Goal: Task Accomplishment & Management: Use online tool/utility

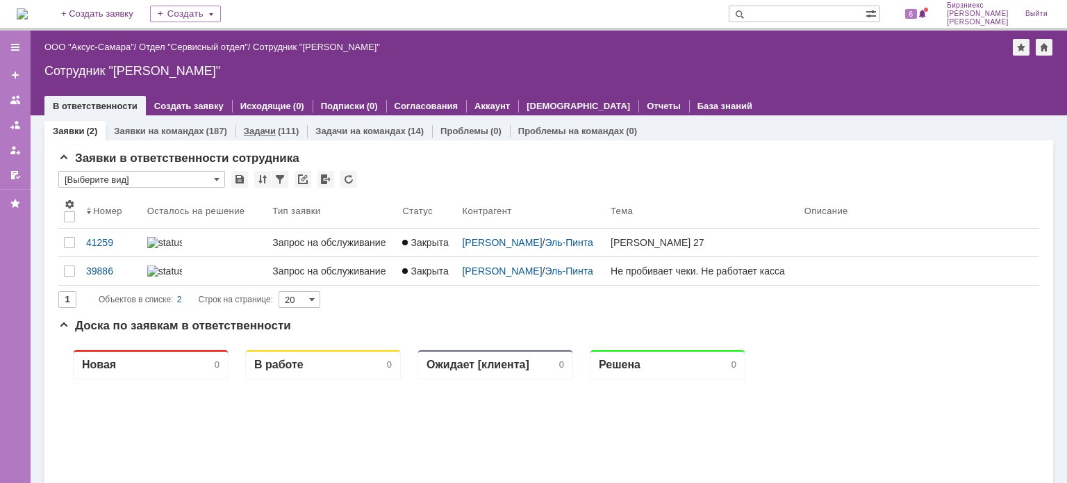
click at [286, 134] on div "(111)" at bounding box center [288, 131] width 21 height 10
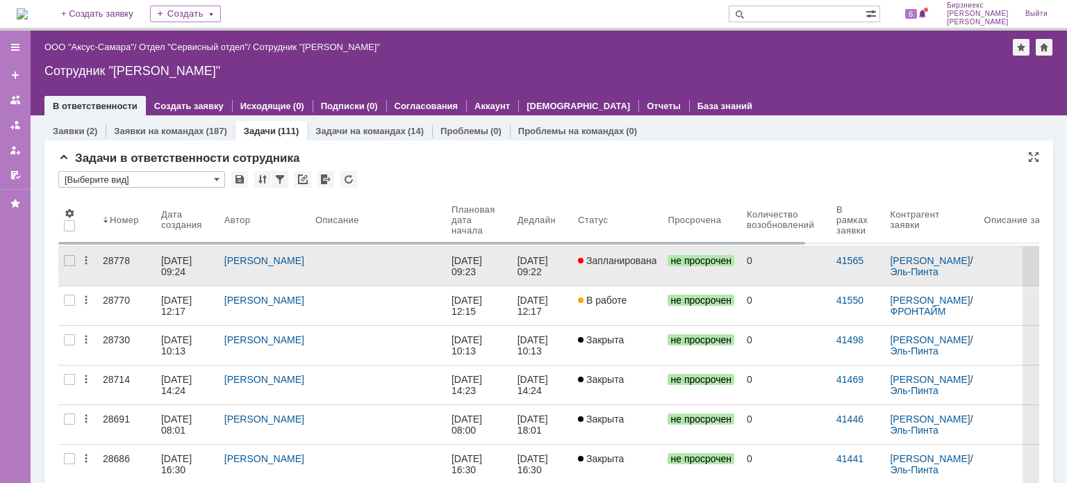
click at [377, 273] on link at bounding box center [378, 266] width 136 height 39
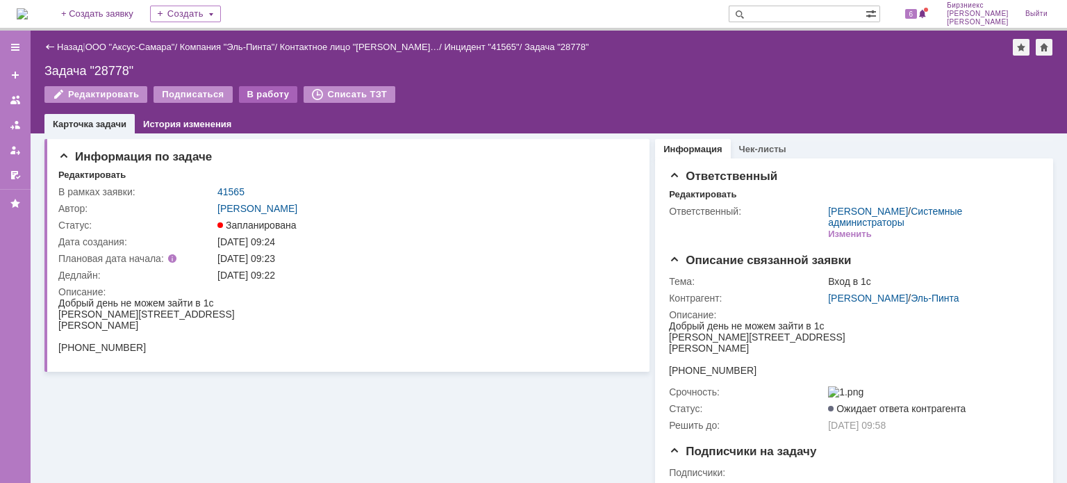
click at [263, 94] on div "В работу" at bounding box center [268, 94] width 59 height 17
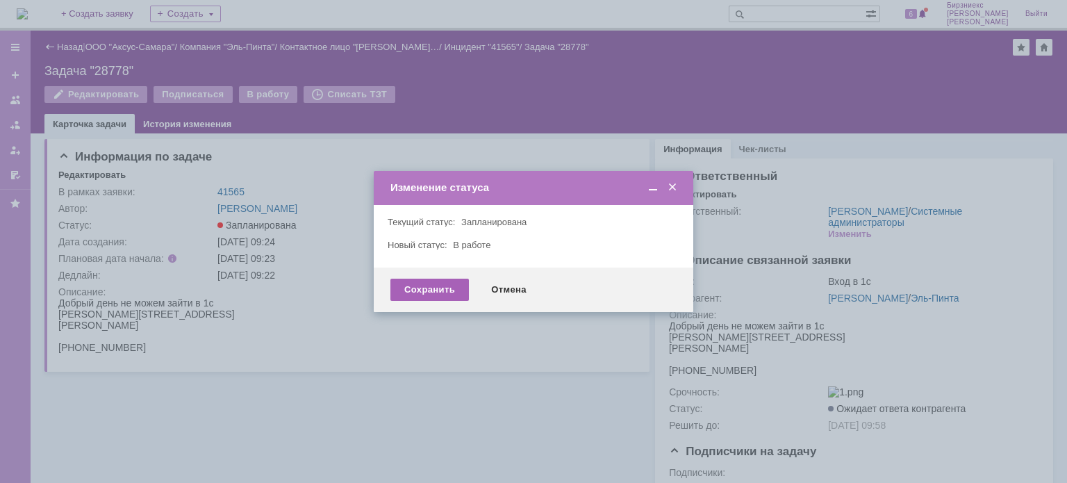
click at [422, 288] on div "Сохранить" at bounding box center [429, 290] width 78 height 22
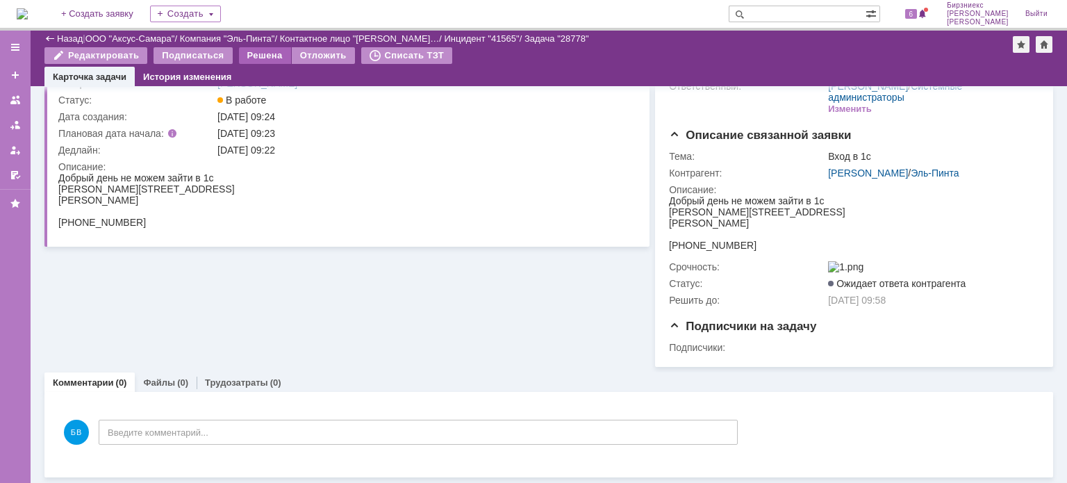
click at [265, 63] on div "Решена" at bounding box center [265, 55] width 52 height 17
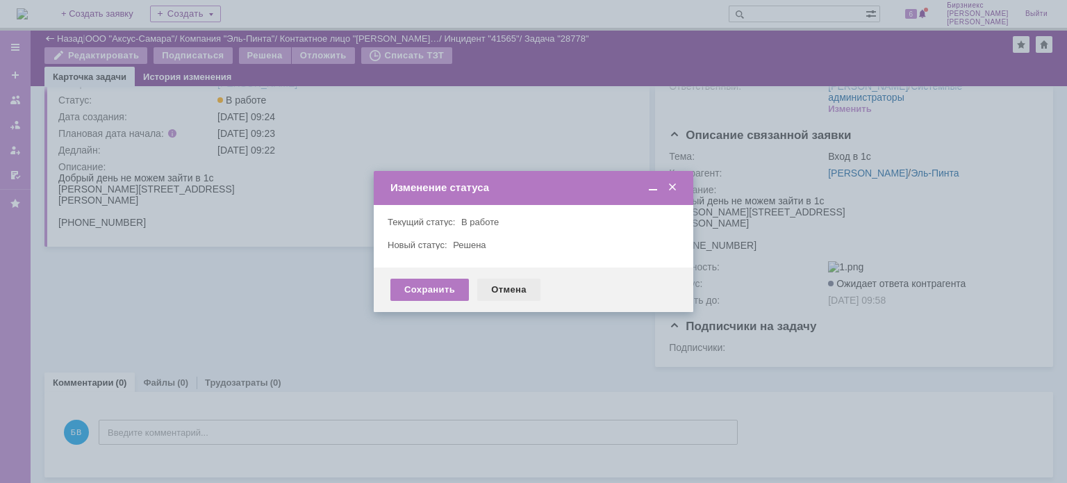
click at [503, 288] on div "Отмена" at bounding box center [508, 290] width 63 height 22
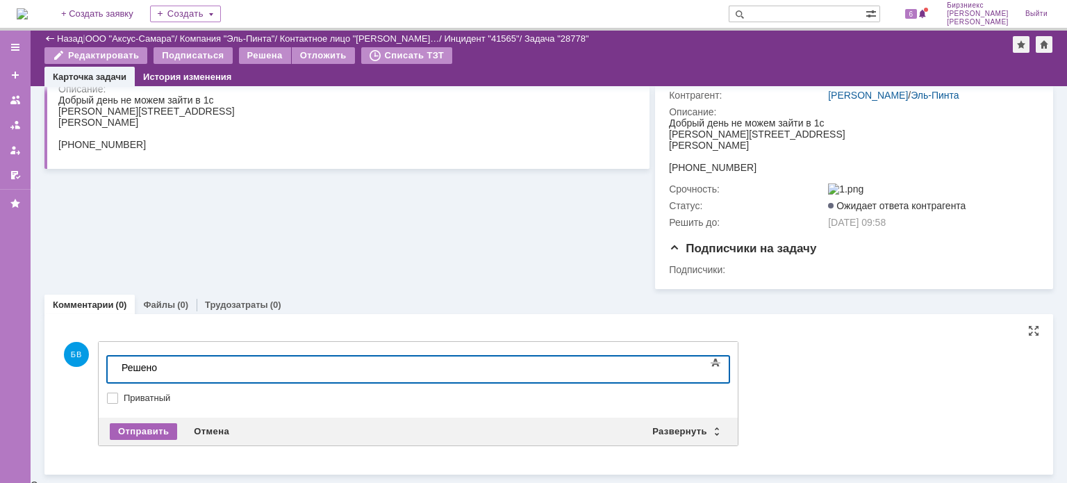
click at [156, 434] on div "Отправить" at bounding box center [143, 431] width 67 height 17
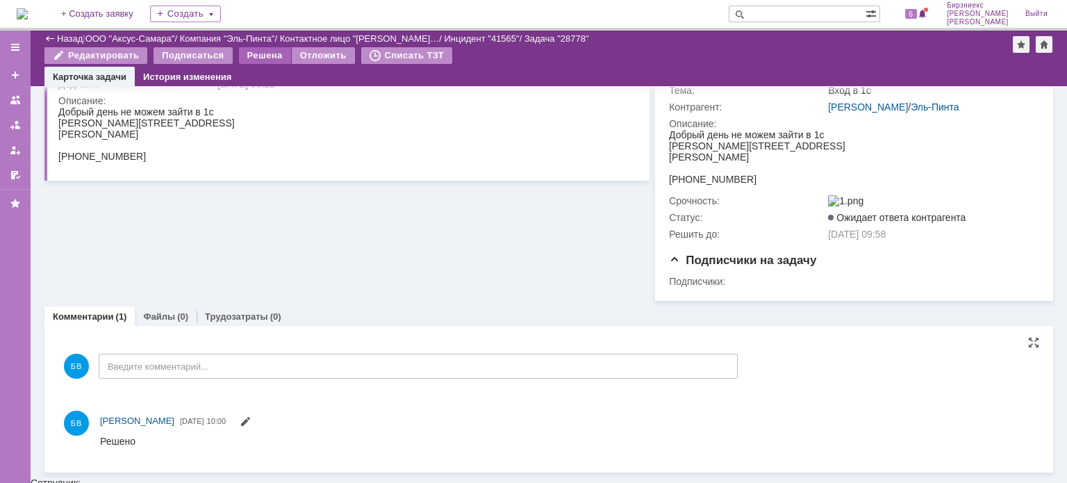
click at [276, 58] on div "Решена" at bounding box center [265, 55] width 52 height 17
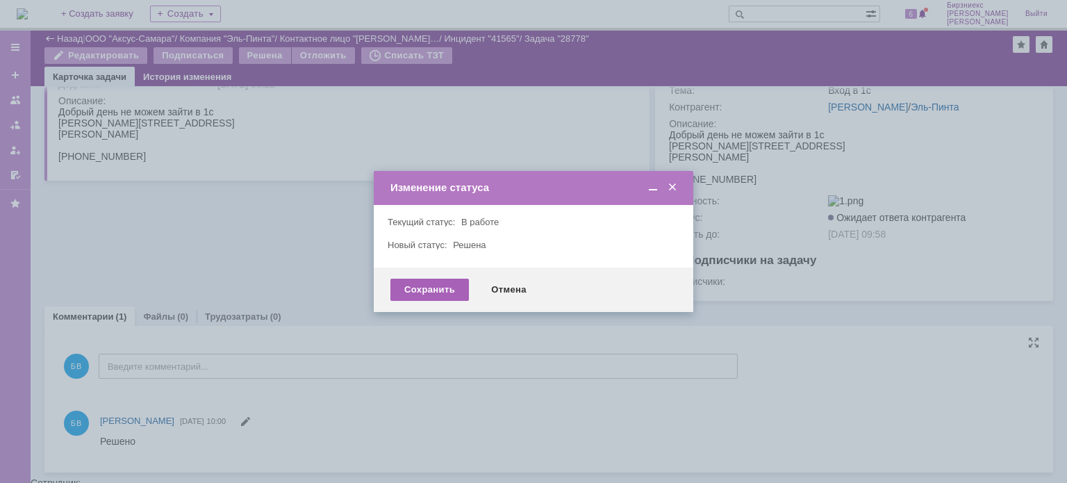
click at [442, 294] on div "Сохранить" at bounding box center [429, 290] width 78 height 22
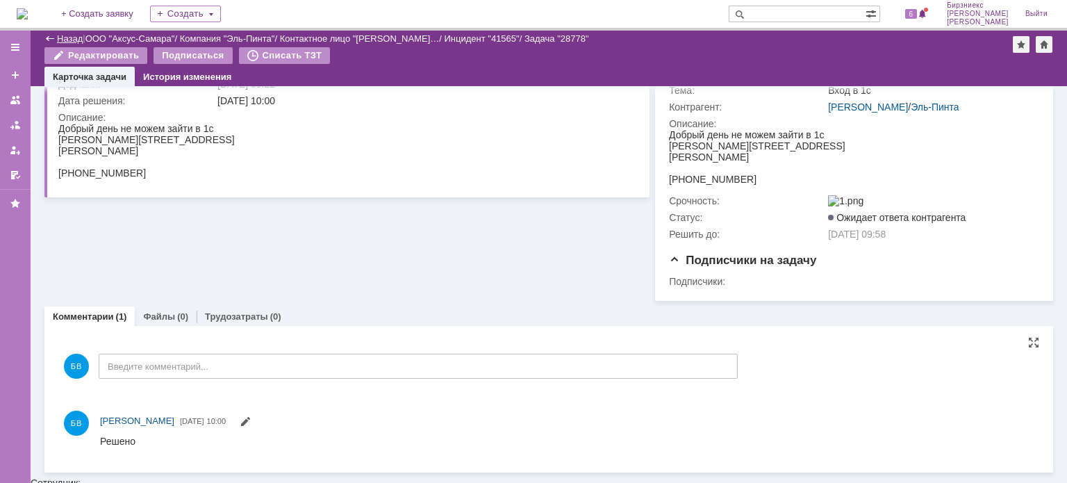
click at [69, 41] on link "Назад" at bounding box center [70, 38] width 26 height 10
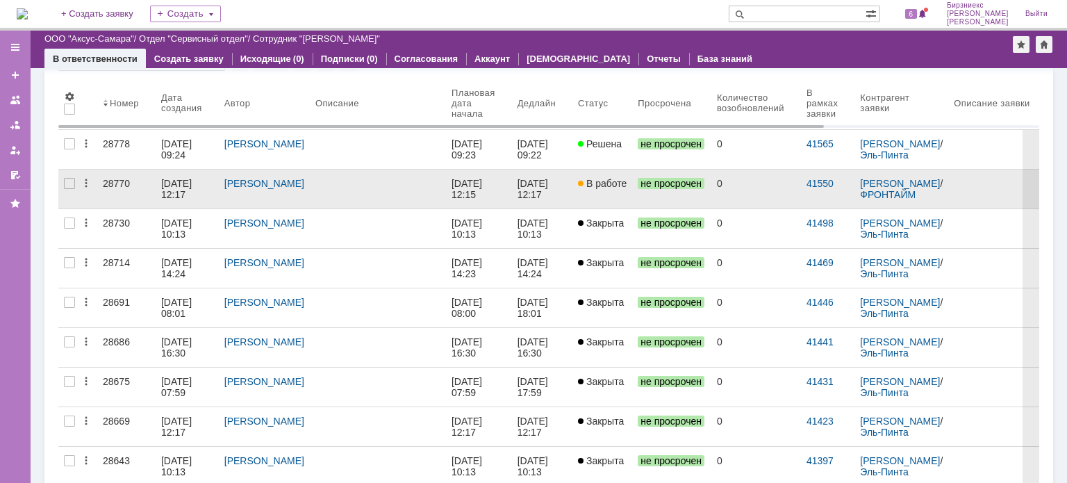
click at [315, 186] on div at bounding box center [377, 183] width 125 height 11
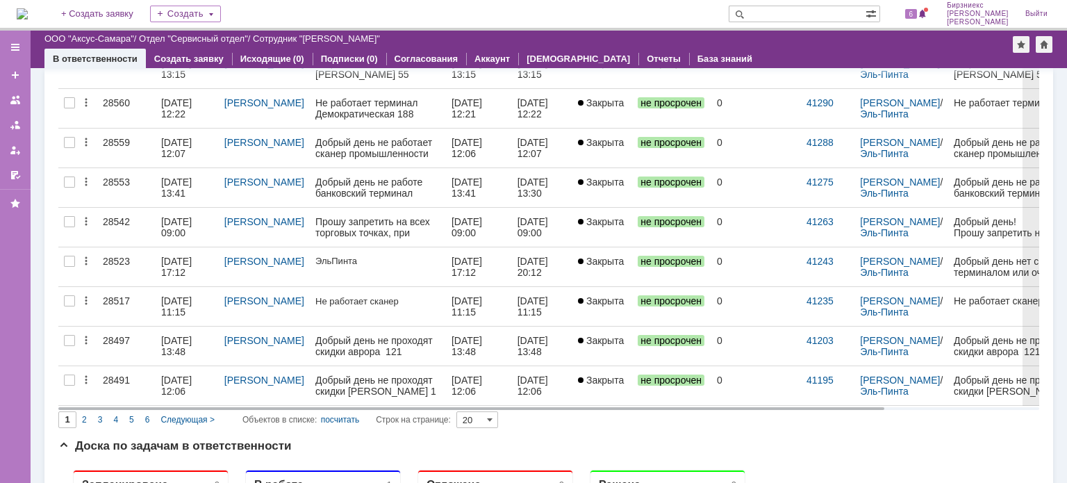
scroll to position [625, 0]
